Goal: Find specific page/section: Find specific page/section

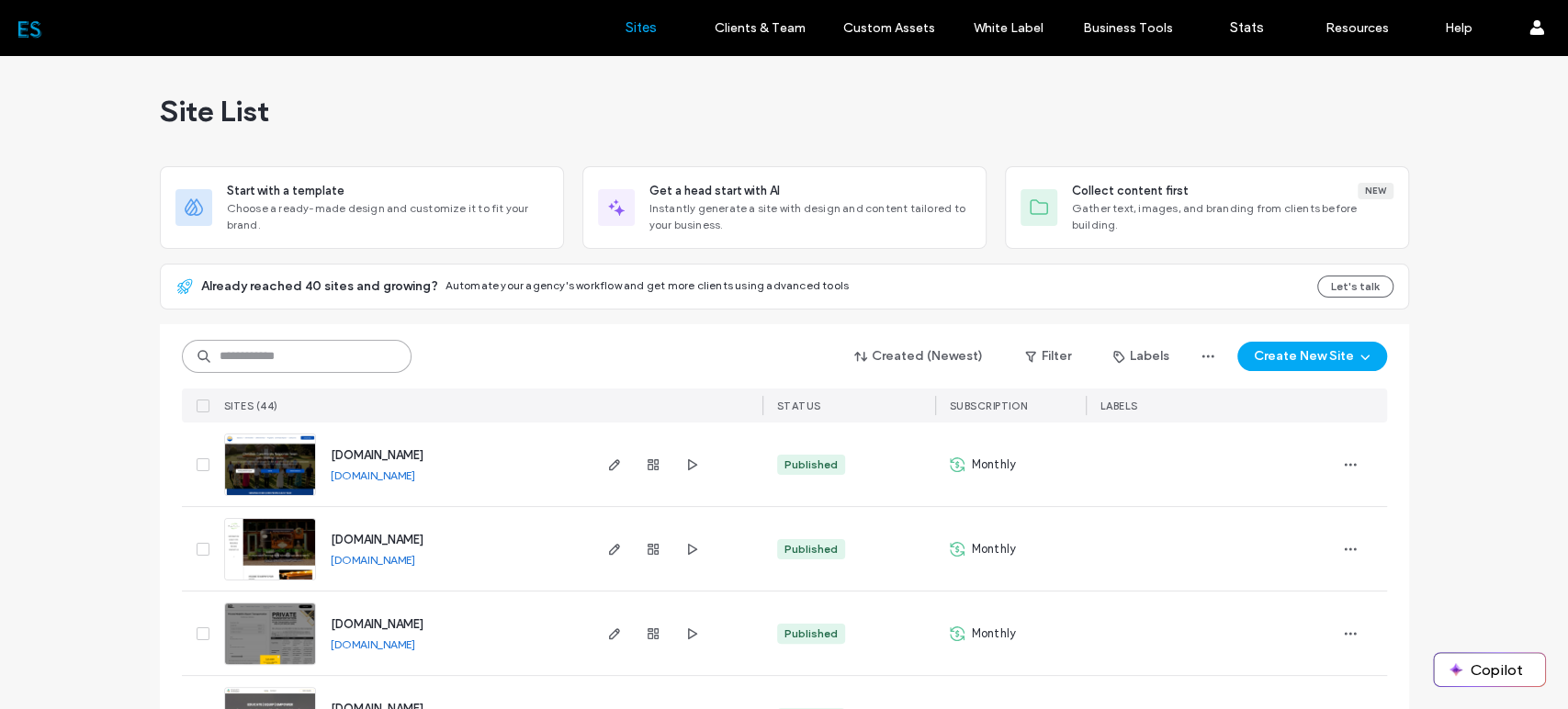
click at [304, 345] on input at bounding box center [297, 357] width 229 height 33
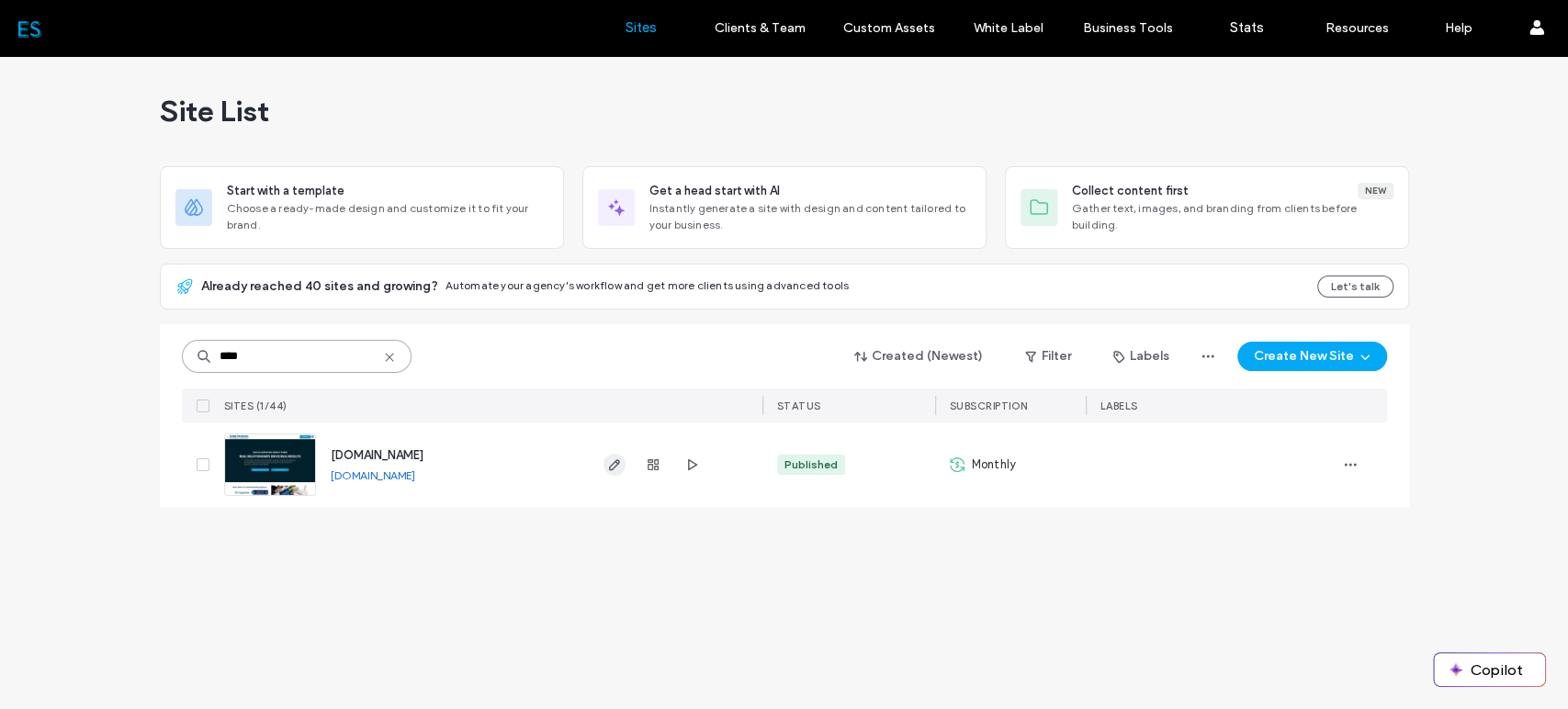
type input "****"
click at [618, 459] on use "button" at bounding box center [614, 465] width 11 height 11
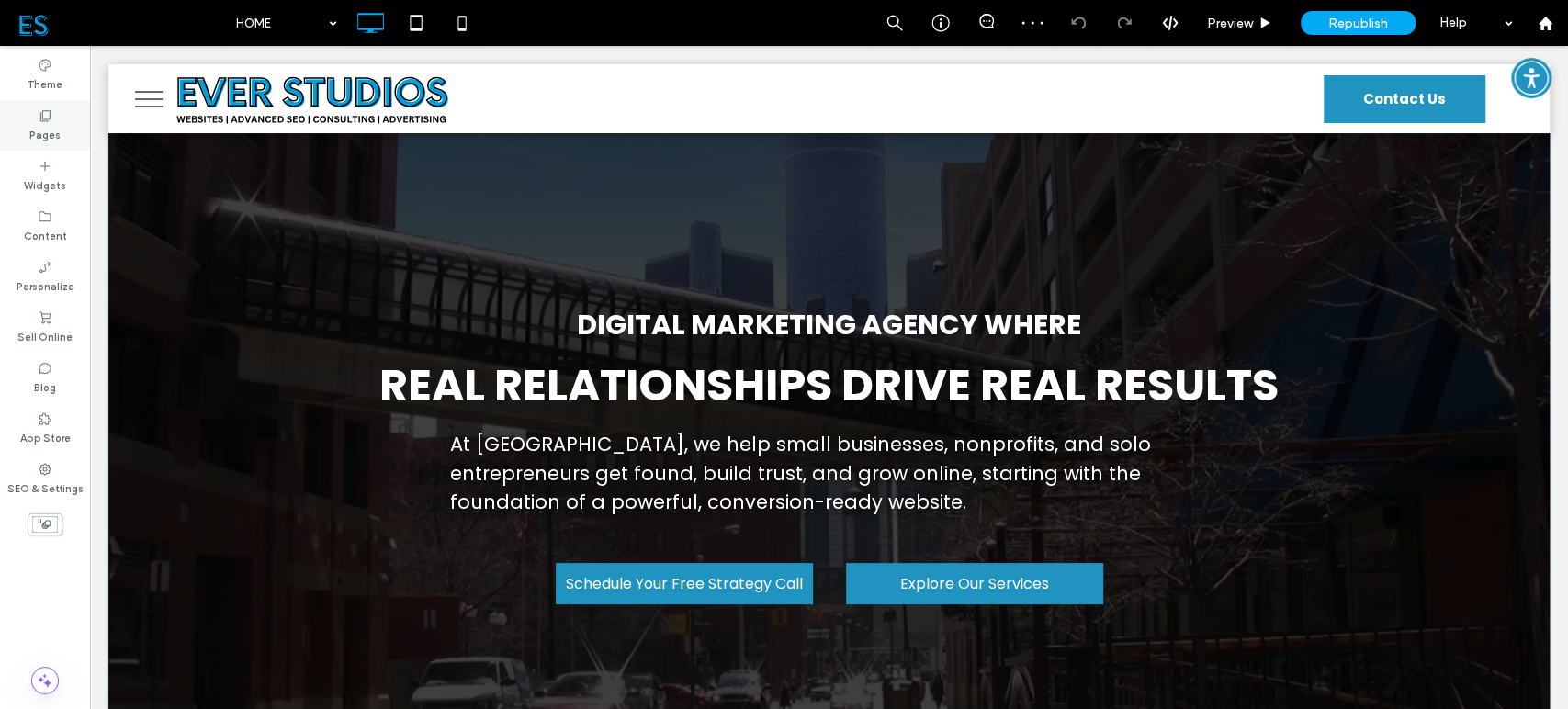
click at [51, 117] on icon at bounding box center [45, 116] width 15 height 15
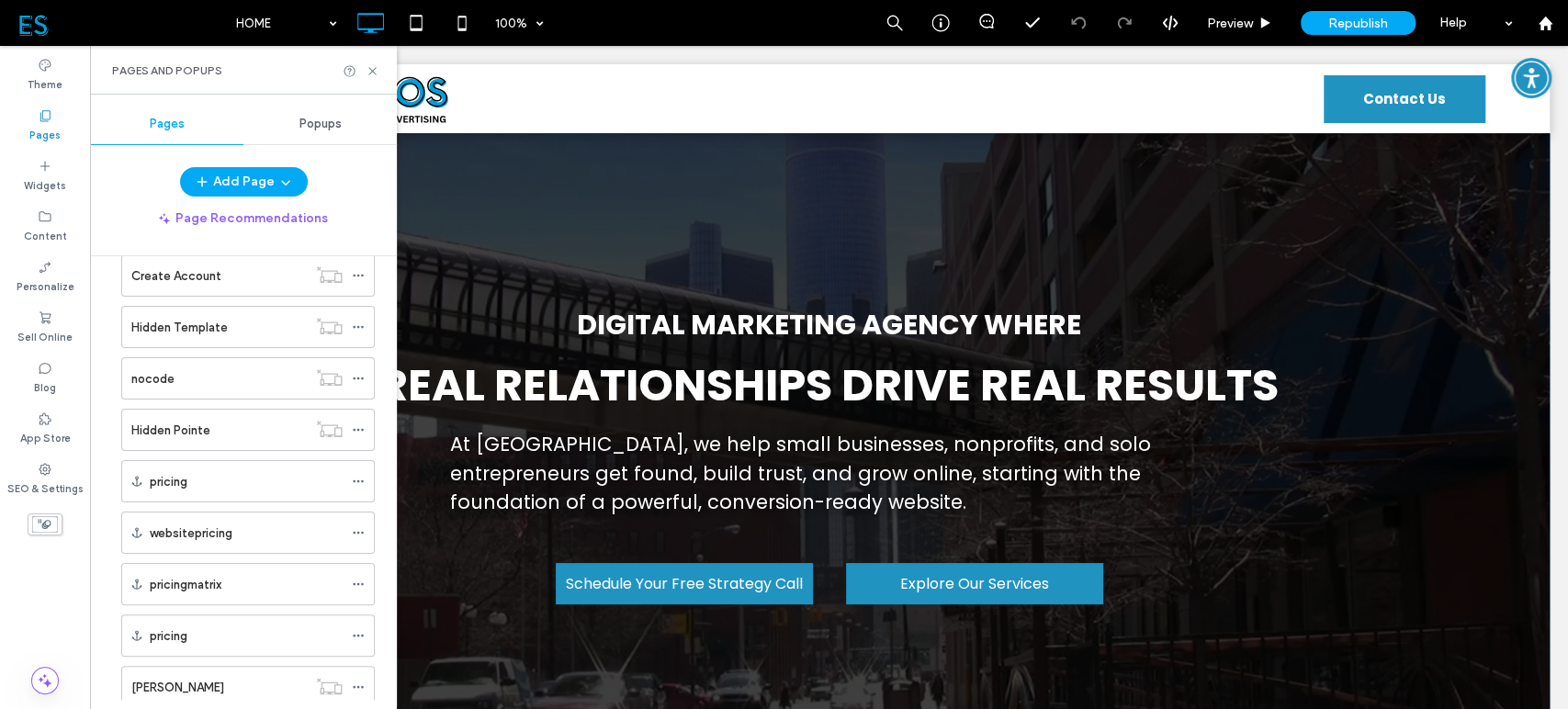
scroll to position [291, 0]
click at [212, 429] on label "Hidden Template" at bounding box center [179, 429] width 96 height 32
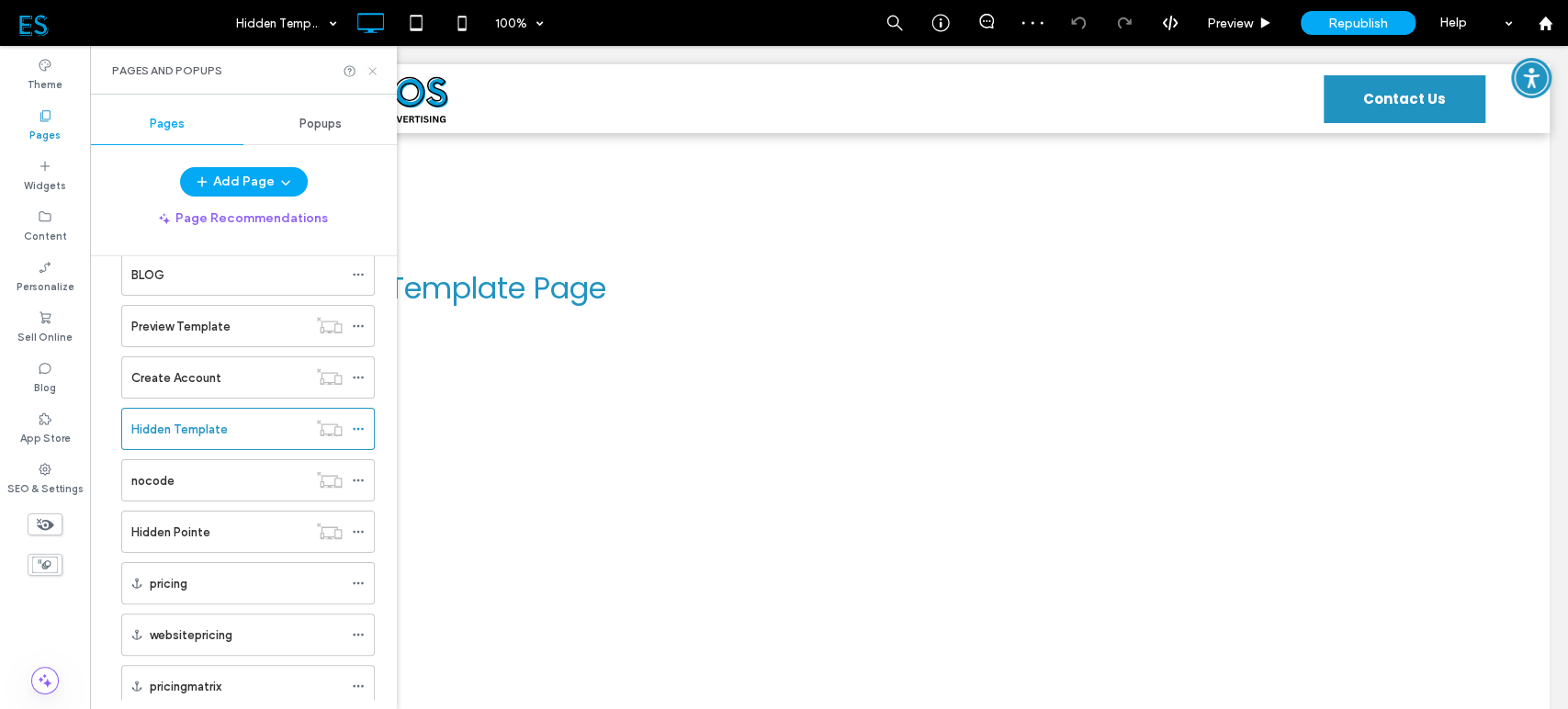
click at [374, 70] on icon at bounding box center [372, 71] width 14 height 14
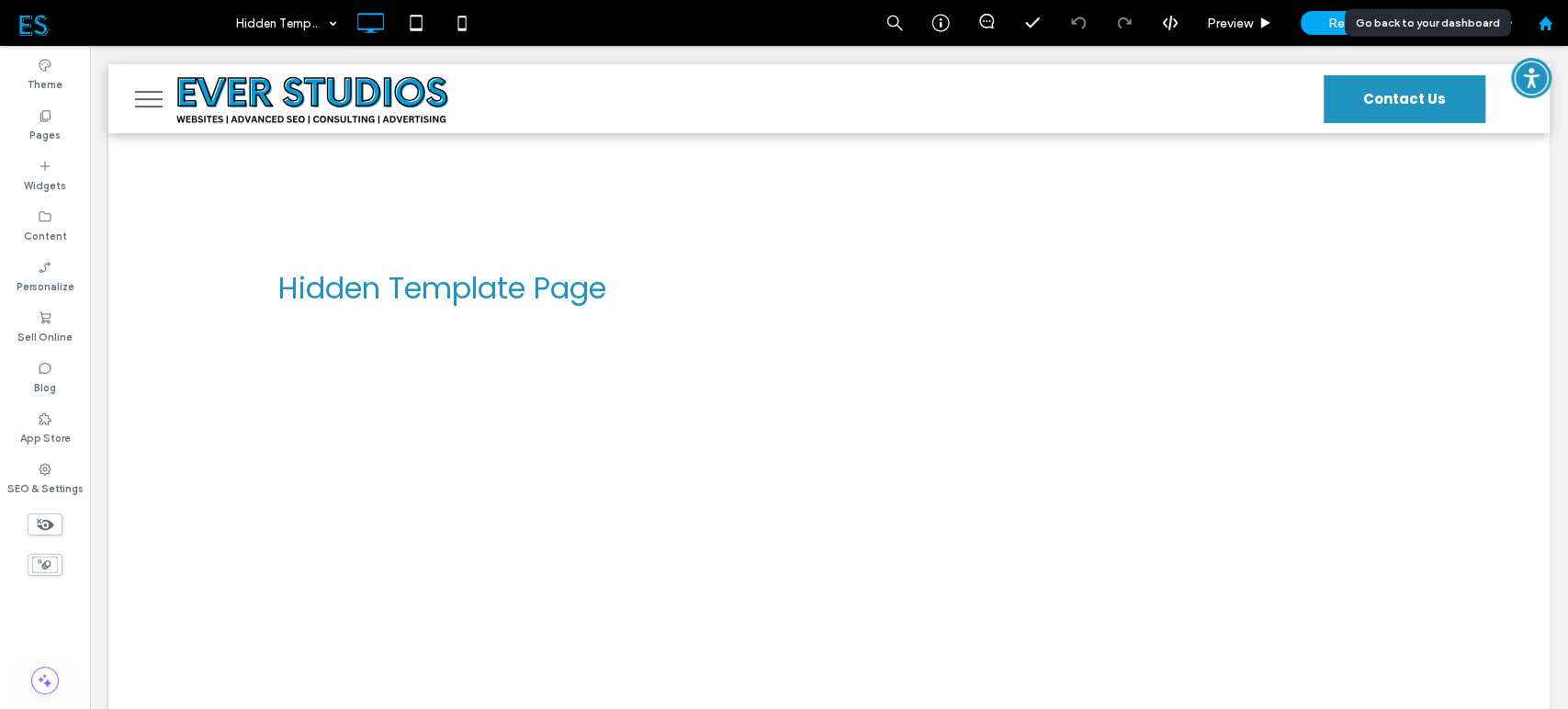
click at [1536, 23] on div at bounding box center [1545, 23] width 44 height 16
